Goal: Task Accomplishment & Management: Manage account settings

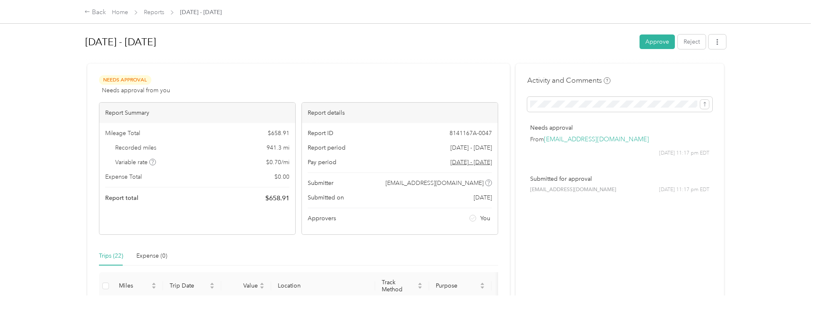
click at [649, 41] on button "Approve" at bounding box center [656, 42] width 35 height 15
